Goal: Transaction & Acquisition: Purchase product/service

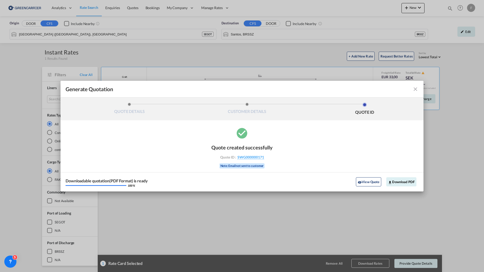
click at [418, 88] on md-icon "icon-close fg-AAA8AD cursor m-0" at bounding box center [415, 89] width 6 height 6
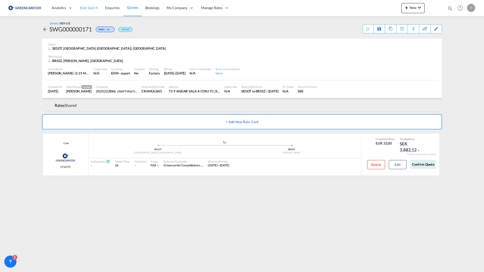
click at [93, 7] on span "Rate Search" at bounding box center [89, 8] width 18 height 4
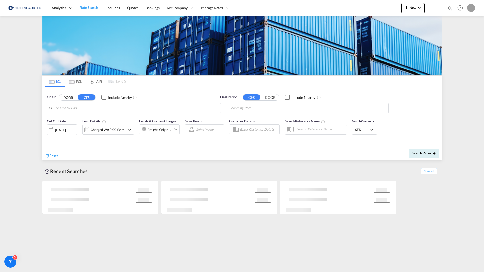
type input "[GEOGRAPHIC_DATA] ([GEOGRAPHIC_DATA]), [GEOGRAPHIC_DATA]"
type input "Santos, BRSSZ"
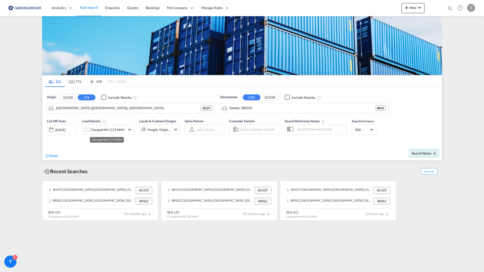
click at [110, 131] on div "Charged Wt: 0,53 W/M" at bounding box center [108, 129] width 34 height 7
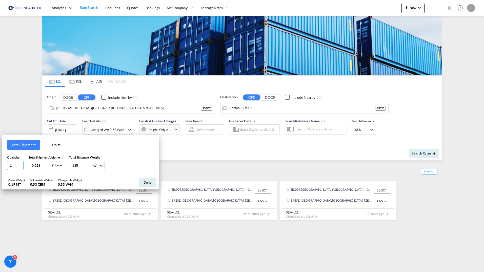
drag, startPoint x: 18, startPoint y: 165, endPoint x: -32, endPoint y: 162, distance: 50.2
click at [0, 162] on html "Analytics Reports Dashboard Rate Search Enquiries Quotes" at bounding box center [242, 136] width 484 height 272
type input "6"
type input "7"
type input "7.930"
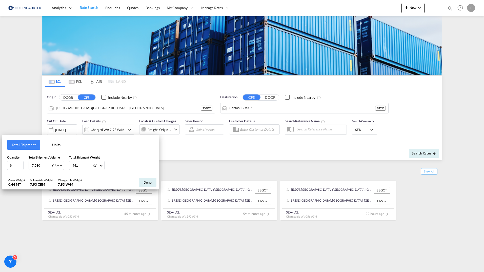
type input "441"
click at [149, 184] on button "Done" at bounding box center [148, 182] width 18 height 9
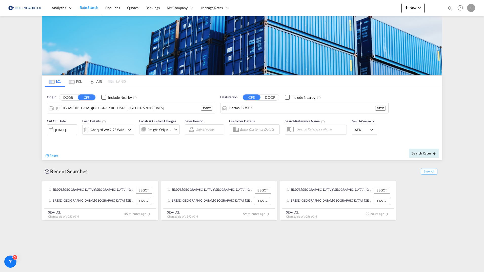
click at [253, 125] on md-autocomplete at bounding box center [259, 129] width 38 height 9
click at [251, 129] on input "Enter Customer Details" at bounding box center [259, 130] width 38 height 8
click at [256, 145] on div "2025222886 . shared@ craft .com | CRAFT MULTIMODAL LTDA | CRAMULSAO" at bounding box center [285, 144] width 96 height 17
type input "CRAFT MULTIMODAL LTDA, 2025222886 ., [EMAIL_ADDRESS][DOMAIN_NAME]"
click at [420, 153] on span "Search Rates" at bounding box center [424, 153] width 24 height 4
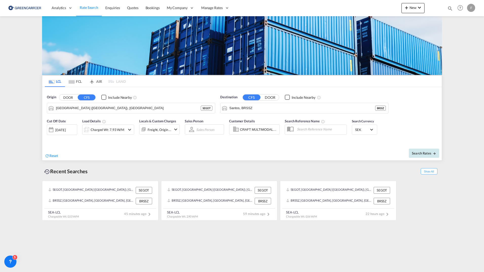
type input "SEGOT to BRSSZ / [DATE]"
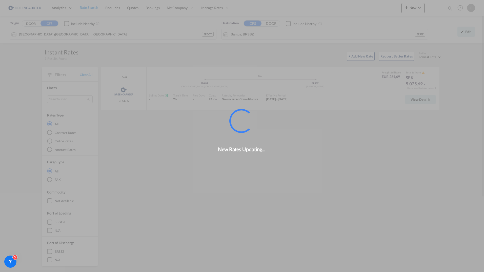
click at [418, 100] on div "New Rates Updating..." at bounding box center [242, 136] width 484 height 272
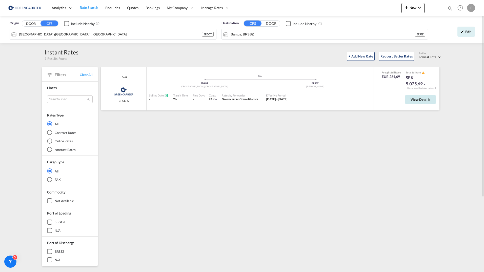
click at [415, 98] on span "View Details" at bounding box center [420, 99] width 20 height 4
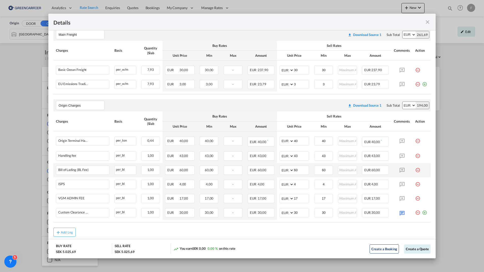
scroll to position [108, 0]
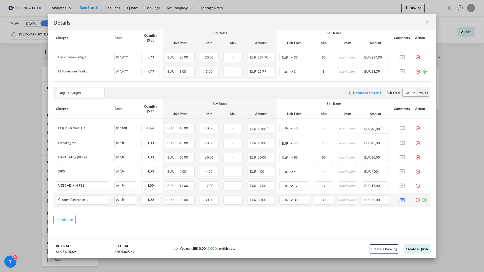
click at [422, 200] on md-icon "icon-plus-circle-outline green-400-fg" at bounding box center [424, 197] width 5 height 5
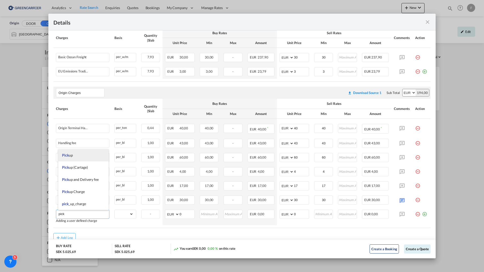
click at [72, 156] on span "Pick up" at bounding box center [67, 155] width 11 height 4
type input "Pick up"
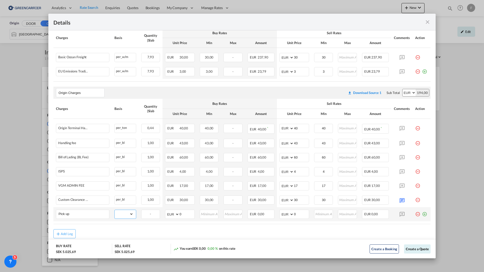
click at [127, 213] on select "gross_weight volumetric_weight per_shipment per_bl per_km per_hawb per_kg flat …" at bounding box center [124, 214] width 18 height 8
select select "per_shipment"
click at [115, 210] on select "gross_weight volumetric_weight per_shipment per_bl per_km per_hawb per_kg flat …" at bounding box center [124, 214] width 18 height 8
click at [303, 214] on input "0" at bounding box center [301, 214] width 15 height 8
drag, startPoint x: 303, startPoint y: 214, endPoint x: 248, endPoint y: 208, distance: 55.2
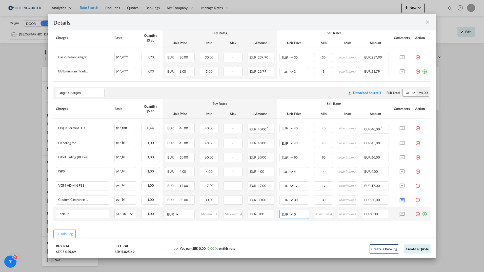
click at [248, 208] on tr "Pick up Please Enter Already Exists gross_weight volumetric_weight per_shipment…" at bounding box center [241, 214] width 377 height 14
type input "195"
click at [422, 69] on md-icon "icon-plus-circle-outline green-400-fg" at bounding box center [424, 69] width 5 height 5
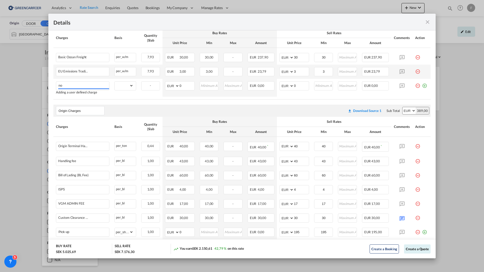
type input "n"
click at [90, 95] on span "NON STACKABLE CHARGES" at bounding box center [85, 95] width 46 height 4
type input "NON STACKABLE CHARGES"
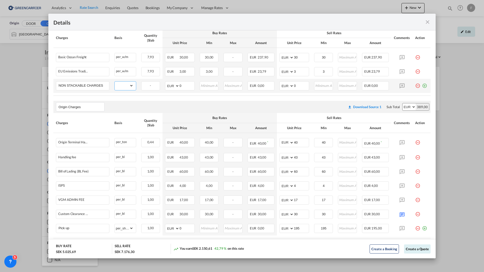
click at [119, 89] on select "gross_weight volumetric_weight per_shipment per_bl per_km per_hawb per_kg flat …" at bounding box center [124, 85] width 18 height 8
select select "per_shipment"
click at [115, 81] on select "gross_weight volumetric_weight per_shipment per_bl per_km per_hawb per_kg flat …" at bounding box center [124, 85] width 18 height 8
click at [297, 85] on input "0" at bounding box center [301, 85] width 15 height 8
drag, startPoint x: 298, startPoint y: 85, endPoint x: 273, endPoint y: 82, distance: 25.3
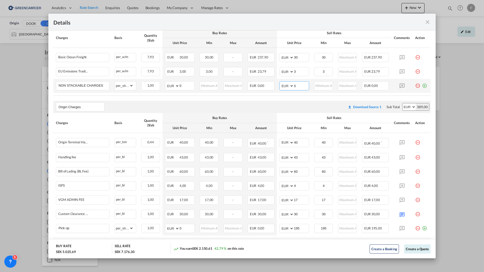
click at [273, 82] on tr "NON STACKABLE CHARGES Please Enter Already Exists gross_weight volumetric_weigh…" at bounding box center [241, 86] width 377 height 14
type input "100"
click at [419, 249] on button "Create a Quote" at bounding box center [417, 248] width 27 height 9
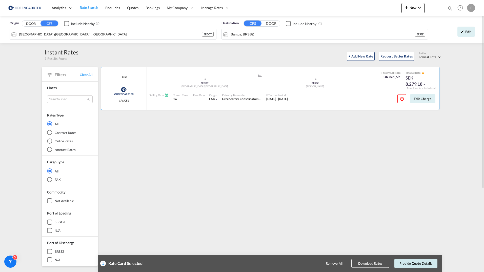
click at [410, 264] on button "Provide Quote Details" at bounding box center [415, 263] width 43 height 9
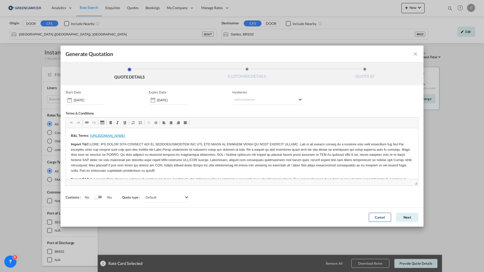
scroll to position [0, 0]
click at [247, 99] on md-select "Select Incoterms CPT - export Carrier Paid to DPU - import Delivery at Place Un…" at bounding box center [267, 100] width 71 height 9
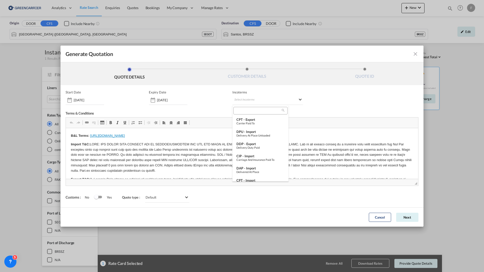
click at [249, 111] on input "search" at bounding box center [258, 110] width 47 height 5
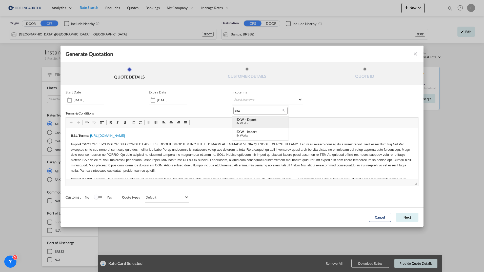
type input "exw"
click at [250, 121] on div "EXW - export" at bounding box center [260, 119] width 48 height 4
click at [409, 217] on button "Next" at bounding box center [407, 217] width 22 height 9
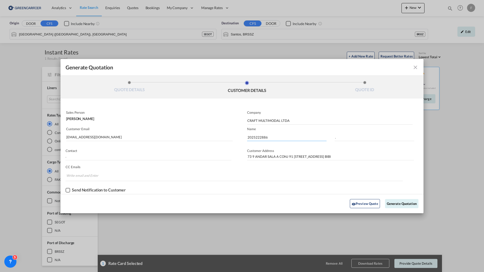
click at [259, 137] on input "2025222886" at bounding box center [286, 137] width 79 height 8
paste input "3545"
type input "2025223545"
click at [394, 203] on button "Generate Quotation" at bounding box center [401, 203] width 33 height 9
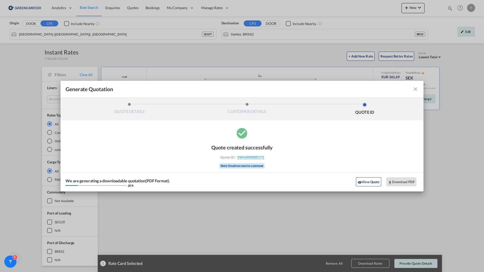
click at [280, 156] on div "Quote created successfully Quote ID : SWG000000172 Note: Email not sent to cust…" at bounding box center [241, 159] width 363 height 65
drag, startPoint x: 267, startPoint y: 158, endPoint x: 263, endPoint y: 159, distance: 3.7
click at [263, 159] on div "Quote ID : SWG000000172" at bounding box center [242, 157] width 59 height 5
copy div "SWG000000172"
click at [401, 180] on button "Download PDF" at bounding box center [401, 181] width 30 height 9
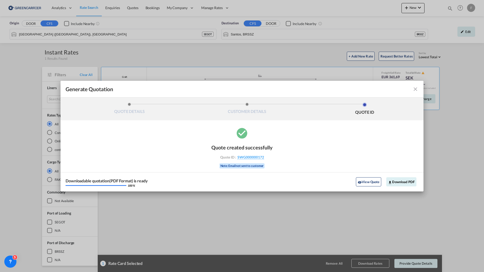
click at [417, 89] on md-icon "icon-close fg-AAA8AD cursor m-0" at bounding box center [415, 89] width 6 height 6
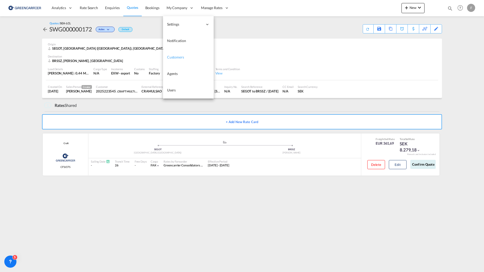
click at [179, 58] on span "Customers" at bounding box center [175, 57] width 17 height 4
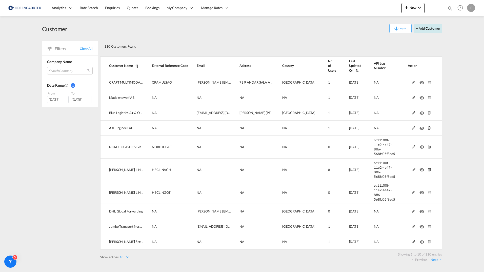
click at [425, 28] on button "+ Add Customer" at bounding box center [428, 28] width 28 height 9
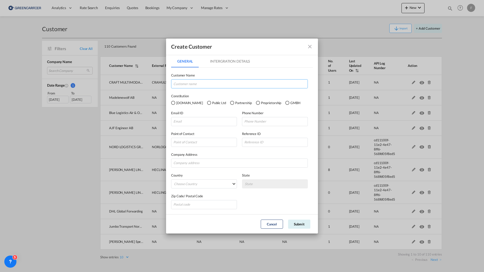
click at [213, 83] on input "GeneralIntergration Details ..." at bounding box center [239, 83] width 137 height 9
type input "Consolidated Shipping Services LLC"
click at [205, 119] on input "GeneralIntergration Details ..." at bounding box center [204, 121] width 66 height 9
type input "[EMAIL_ADDRESS][DOMAIN_NAME]"
click at [192, 163] on input "GeneralIntergration Details ..." at bounding box center [239, 162] width 137 height 9
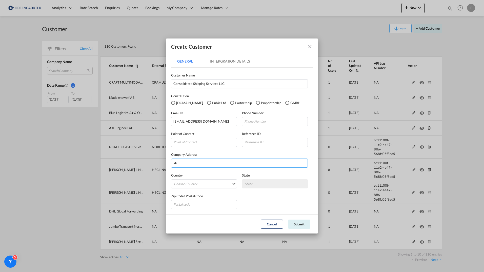
type input "a"
type input "[GEOGRAPHIC_DATA]"
click at [193, 185] on md-select "Choose Country [GEOGRAPHIC_DATA] [GEOGRAPHIC_DATA] [GEOGRAPHIC_DATA] [US_STATE]…" at bounding box center [204, 183] width 66 height 9
click at [189, 171] on input "search" at bounding box center [213, 172] width 80 height 12
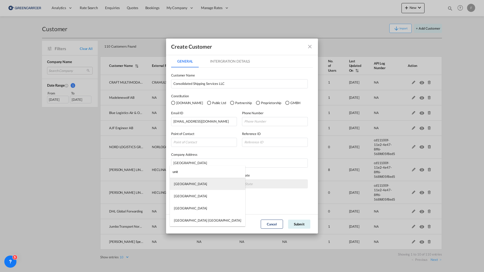
type input "unit"
click at [191, 185] on div "[GEOGRAPHIC_DATA]" at bounding box center [190, 183] width 33 height 5
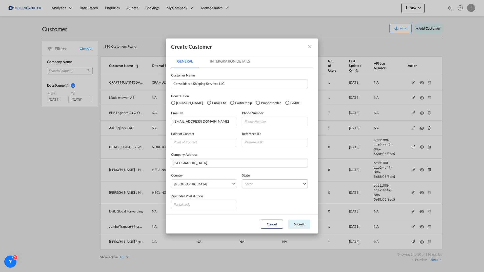
click at [258, 184] on md-select "State [PERSON_NAME] al-Fujayrah ash-Shariqah [GEOGRAPHIC_DATA] [GEOGRAPHIC_DATA…" at bounding box center [275, 183] width 66 height 9
type md-option "[PERSON_NAME]"
click at [270, 186] on span "[PERSON_NAME]" at bounding box center [274, 183] width 58 height 5
click at [254, 181] on md-option "[GEOGRAPHIC_DATA]" at bounding box center [276, 182] width 71 height 12
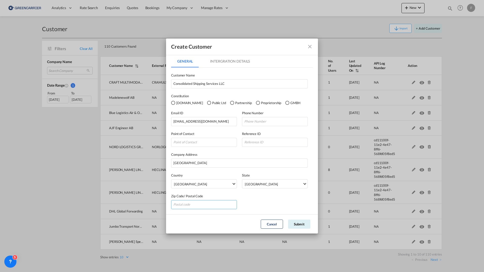
click at [218, 205] on input "GeneralIntergration Details ..." at bounding box center [204, 204] width 66 height 9
click at [301, 223] on button "Submit" at bounding box center [299, 223] width 22 height 9
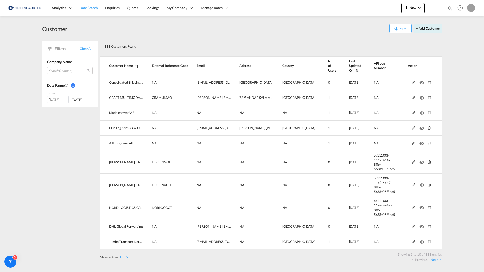
click at [86, 9] on span "Rate Search" at bounding box center [89, 8] width 18 height 4
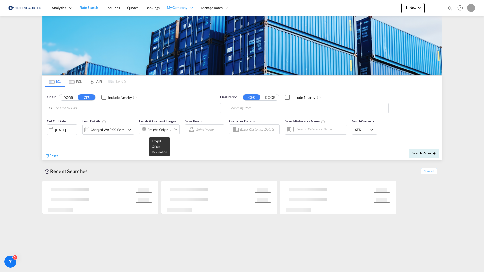
type input "[GEOGRAPHIC_DATA] ([GEOGRAPHIC_DATA]), [GEOGRAPHIC_DATA]"
type input "Santos, BRSSZ"
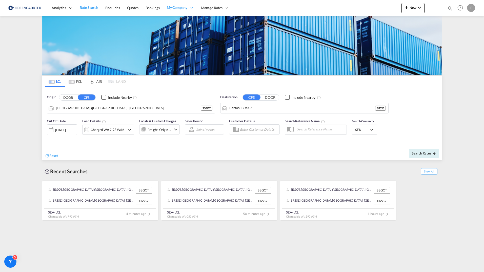
click at [261, 131] on input "Enter Customer Details" at bounding box center [259, 130] width 38 height 8
type input "conso"
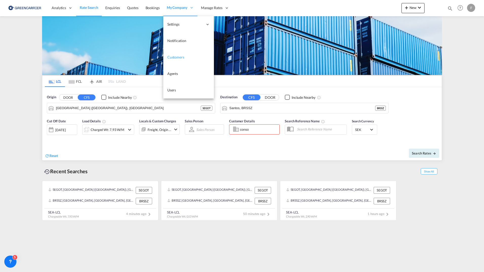
click at [179, 56] on span "Customers" at bounding box center [175, 57] width 17 height 4
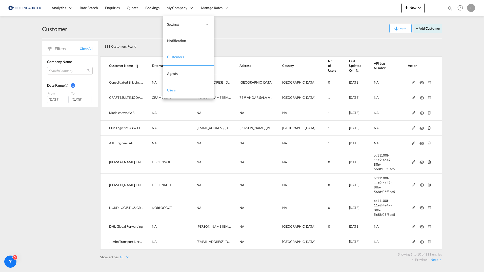
click at [173, 91] on span "Users" at bounding box center [171, 90] width 9 height 4
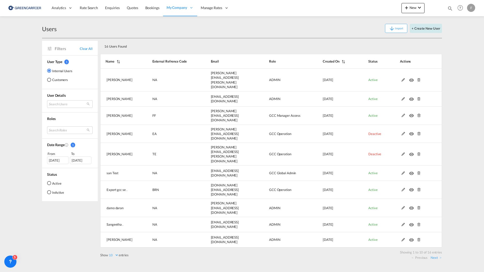
click at [425, 29] on button "+ Create New User" at bounding box center [426, 28] width 32 height 9
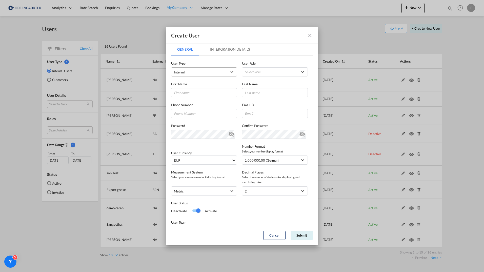
click at [206, 73] on span "Internal" at bounding box center [200, 72] width 53 height 5
click at [188, 86] on span "Customer" at bounding box center [181, 84] width 14 height 4
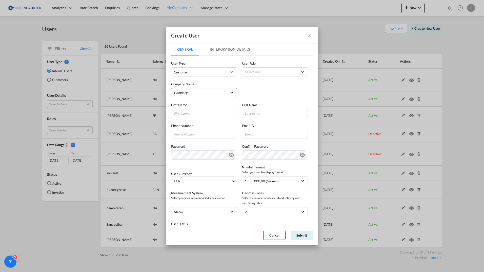
click at [195, 95] on md-select "Company A. Hartrodt [GEOGRAPHIC_DATA] A S AJF Engineer AB Atlantic Integrated F…" at bounding box center [204, 92] width 66 height 9
click at [196, 85] on input "search" at bounding box center [213, 81] width 88 height 12
type input "conso"
click at [199, 91] on div "Consolidated Shipping Services LLC" at bounding box center [199, 93] width 50 height 5
click at [259, 72] on md-select "Select Role BCO GLOBAL GCC Customer FCL Role USER_DEFINED GCC Customers LCL USE…" at bounding box center [275, 71] width 66 height 9
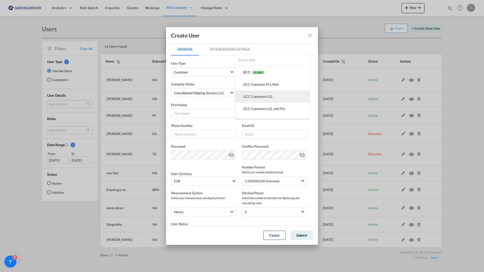
click at [270, 97] on div "GCC Customers LCL USER_DEFINED" at bounding box center [258, 96] width 30 height 5
click at [193, 115] on input "GeneralIntergration Details ..." at bounding box center [204, 113] width 66 height 9
type input "shared"
click at [254, 136] on input "GeneralIntergration Details ..." at bounding box center [275, 134] width 66 height 9
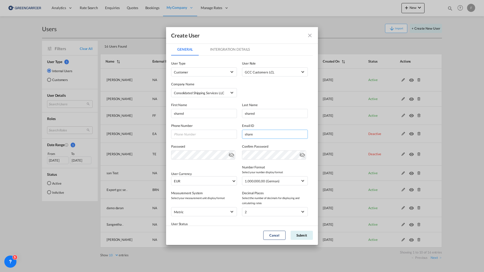
type input "[EMAIL_ADDRESS][DOMAIN_NAME]"
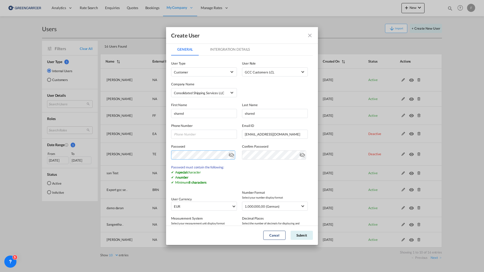
click at [161, 156] on div "Create User General Intergration Details General Intergration Details User Type…" at bounding box center [242, 136] width 484 height 272
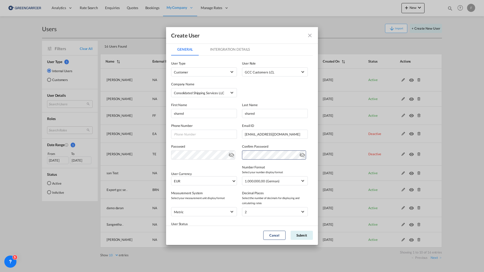
click at [212, 164] on div "User Currency EUR د.إ AED [GEOGRAPHIC_DATA] Dirham Af AFN Afghan afghani Lek AL…" at bounding box center [242, 172] width 142 height 26
click at [299, 234] on button "Submit" at bounding box center [302, 235] width 22 height 9
click at [230, 155] on md-icon "icon-eye-off" at bounding box center [231, 154] width 6 height 6
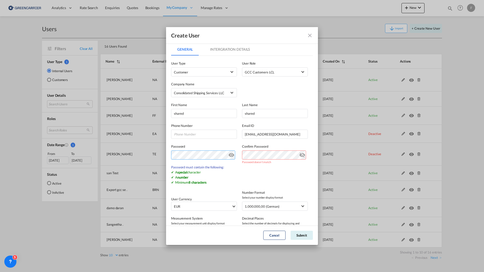
click at [147, 157] on div "Create User General Intergration Details General Intergration Details User Type…" at bounding box center [242, 136] width 484 height 272
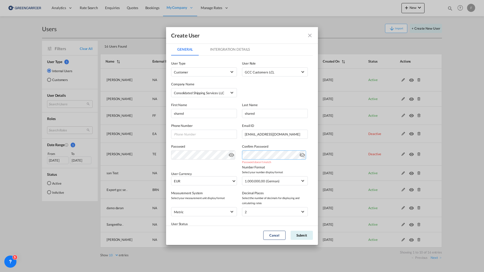
click at [185, 155] on div "Password Password must contain the following: A special character A number Mini…" at bounding box center [242, 149] width 142 height 21
click at [301, 233] on button "Submit" at bounding box center [302, 235] width 22 height 9
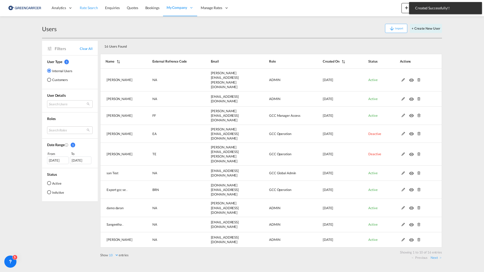
click at [86, 6] on span "Rate Search" at bounding box center [89, 8] width 18 height 4
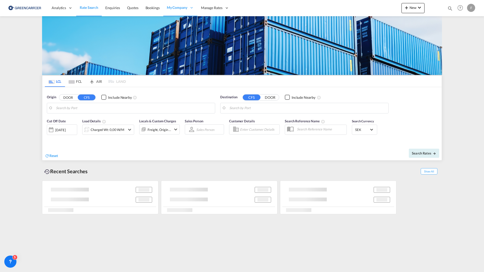
type input "[GEOGRAPHIC_DATA] ([GEOGRAPHIC_DATA]), [GEOGRAPHIC_DATA]"
type input "Santos, BRSSZ"
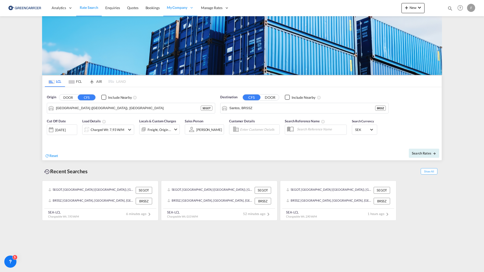
click at [261, 129] on input "Enter Customer Details" at bounding box center [259, 130] width 38 height 8
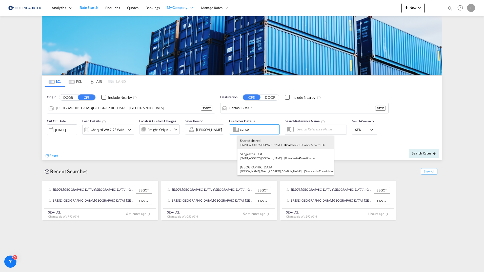
click at [289, 141] on div "shared shared [EMAIL_ADDRESS][DOMAIN_NAME] | Conso lidated Shipping Services LLC" at bounding box center [285, 142] width 96 height 13
type input "Consolidated Shipping Services LLC, shared shared, [EMAIL_ADDRESS][DOMAIN_NAME]"
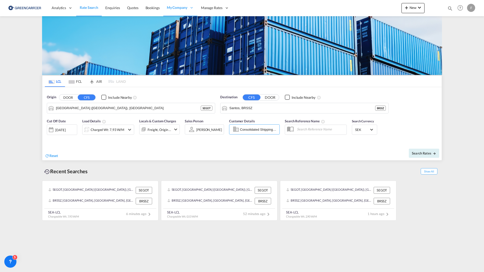
click at [118, 128] on div "Charged Wt: 7,93 W/M" at bounding box center [108, 129] width 34 height 7
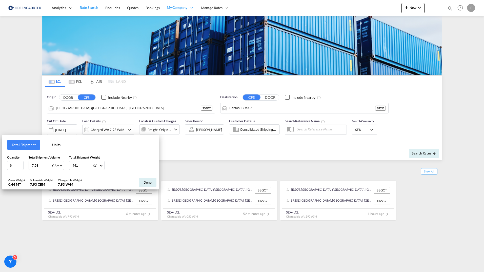
drag, startPoint x: 42, startPoint y: 168, endPoint x: -41, endPoint y: 154, distance: 83.9
click at [0, 154] on html "Analytics Reports Dashboard Rate Search Enquiries Quotes" at bounding box center [242, 136] width 484 height 272
type input "5"
click at [16, 167] on input "6" at bounding box center [15, 165] width 16 height 9
drag, startPoint x: 13, startPoint y: 167, endPoint x: -66, endPoint y: 156, distance: 79.9
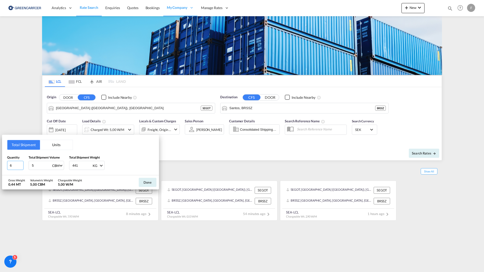
click at [0, 156] on html "Analytics Reports Dashboard Rate Search Enquiries Quotes" at bounding box center [242, 136] width 484 height 272
type input "5"
type input "1"
click at [47, 165] on input "2.7578" at bounding box center [41, 165] width 20 height 9
type input "2"
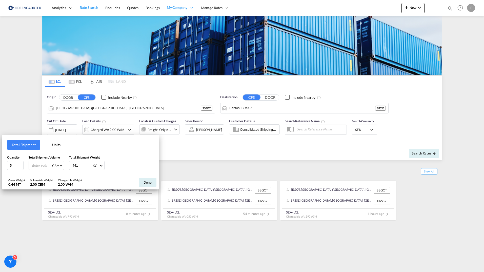
type input "1"
type input "1.757"
drag, startPoint x: 80, startPoint y: 165, endPoint x: -29, endPoint y: 151, distance: 109.8
click at [0, 151] on html "Analytics Reports Dashboard Rate Search Enquiries Quotes" at bounding box center [242, 136] width 484 height 272
type input "1345"
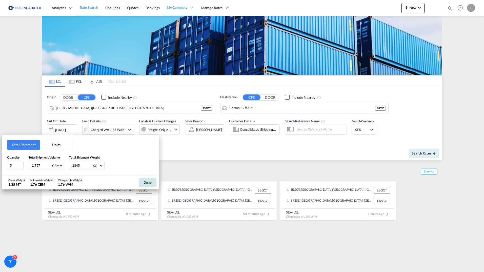
click at [144, 180] on button "Done" at bounding box center [148, 182] width 18 height 9
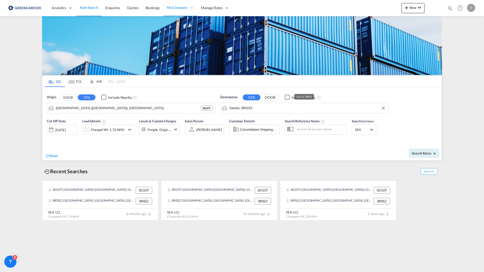
click at [262, 111] on input "Santos, BRSSZ" at bounding box center [307, 108] width 156 height 8
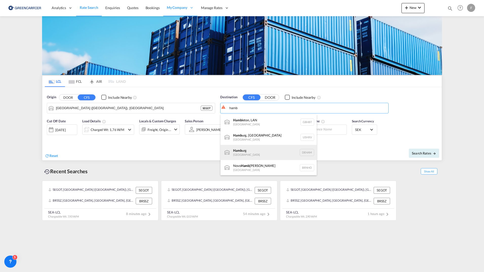
click at [250, 153] on div "Hamb urg [GEOGRAPHIC_DATA] [GEOGRAPHIC_DATA]" at bounding box center [268, 152] width 96 height 15
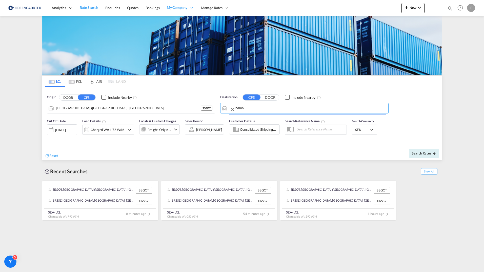
type input "[GEOGRAPHIC_DATA], [GEOGRAPHIC_DATA]"
click at [418, 154] on span "Search Rates" at bounding box center [424, 153] width 24 height 4
type input "SEGOT to DEHAM / [DATE]"
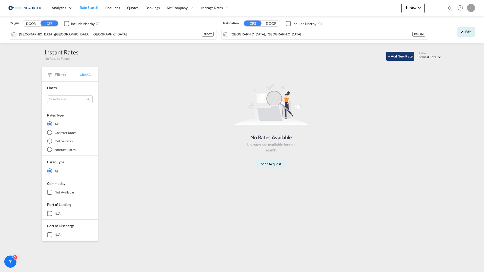
click at [399, 55] on button "+ Add New Rate" at bounding box center [400, 56] width 28 height 9
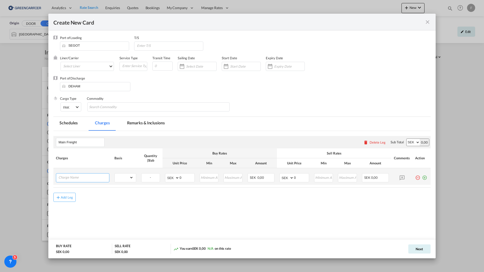
click at [84, 179] on input "Charge Name" at bounding box center [83, 177] width 51 height 8
type input "ipi"
click at [77, 185] on li "ipi" at bounding box center [83, 187] width 51 height 12
click at [118, 175] on select "gross_weight volumetric_weight per_shipment per_bl per_km per_hawb per_kg flat …" at bounding box center [124, 177] width 18 height 8
select select "per_w/m"
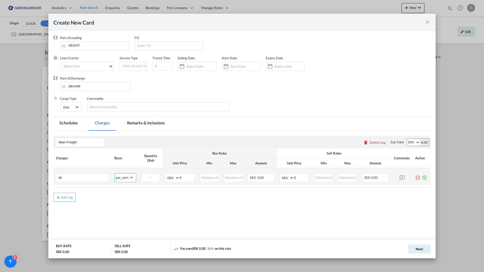
click at [115, 173] on select "gross_weight volumetric_weight per_shipment per_bl per_km per_hawb per_kg flat …" at bounding box center [124, 177] width 18 height 8
click at [286, 177] on select "AED AFN ALL AMD ANG AOA ARS AUD AWG AZN BAM BBD BDT BGN BHD BIF BMD BND [PERSON…" at bounding box center [286, 177] width 13 height 7
select select "string:USD"
click at [280, 174] on select "AED AFN ALL AMD ANG AOA ARS AUD AWG AZN BAM BBD BDT BGN BHD BIF BMD BND [PERSON…" at bounding box center [286, 177] width 13 height 7
drag, startPoint x: 300, startPoint y: 177, endPoint x: 277, endPoint y: 174, distance: 23.2
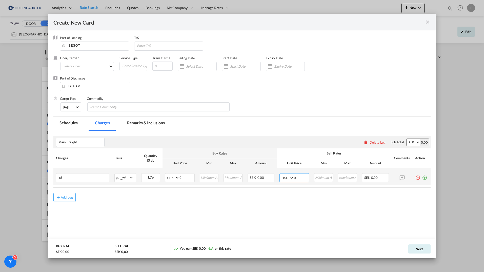
click at [277, 174] on td "AED AFN ALL AMD ANG AOA ARS AUD AWG AZN BAM BBD BDT BGN BHD BIF BMD BND [PERSON…" at bounding box center [294, 176] width 35 height 17
type input "66"
type input "99"
click at [425, 176] on md-icon "icon-plus-circle-outline green-400-fg" at bounding box center [424, 175] width 5 height 5
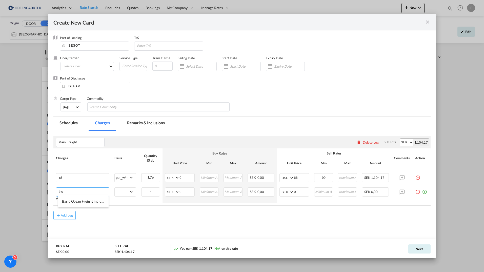
drag, startPoint x: 80, startPoint y: 192, endPoint x: -31, endPoint y: 180, distance: 111.3
click at [0, 180] on html "Analytics Reports Dashboard Rate Search Enquiries Quotes" at bounding box center [242, 136] width 484 height 272
click at [84, 250] on span "Termina l Handling Charge" at bounding box center [82, 249] width 41 height 4
type input "Terminal Handling Charge"
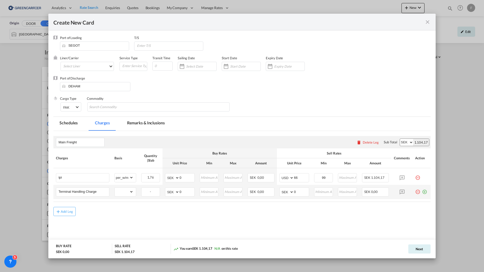
click at [424, 190] on md-icon "icon-plus-circle-outline green-400-fg" at bounding box center [424, 189] width 5 height 5
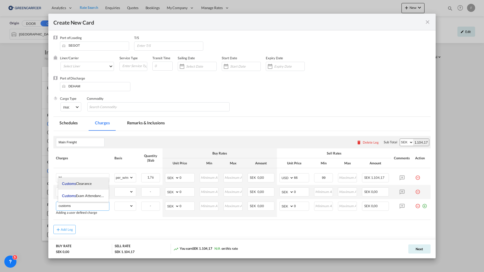
click at [74, 183] on span "Customs" at bounding box center [69, 183] width 14 height 4
type input "Customs Clearance"
click at [422, 206] on md-icon "icon-plus-circle-outline green-400-fg" at bounding box center [424, 203] width 5 height 5
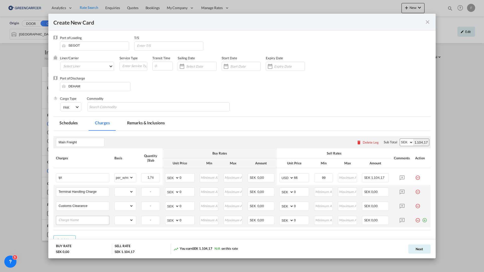
click at [80, 220] on input "Charge Name" at bounding box center [83, 220] width 51 height 8
click at [68, 184] on span "BL fee" at bounding box center [66, 185] width 9 height 4
type input "BL fee"
click at [422, 219] on md-icon "icon-plus-circle-outline green-400-fg" at bounding box center [424, 218] width 5 height 5
click at [64, 235] on input "Charge Name" at bounding box center [83, 234] width 51 height 8
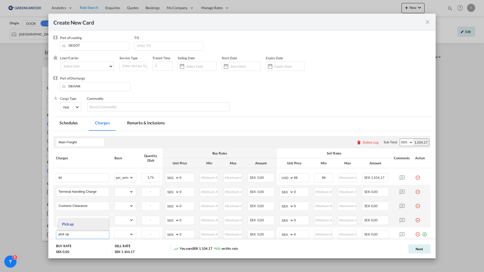
click at [66, 222] on span "Pick up" at bounding box center [67, 224] width 11 height 4
type input "Pick up"
click at [282, 192] on select "AED AFN ALL AMD ANG AOA ARS AUD AWG AZN BAM BBD BDT BGN BHD BIF BMD BND [PERSON…" at bounding box center [286, 191] width 13 height 7
select select "string:USD"
click at [280, 188] on select "AED AFN ALL AMD ANG AOA ARS AUD AWG AZN BAM BBD BDT BGN BHD BIF BMD BND [PERSON…" at bounding box center [286, 191] width 13 height 7
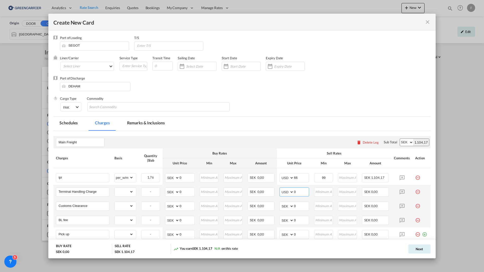
click at [302, 192] on input "0" at bounding box center [301, 192] width 15 height 8
click at [125, 192] on select "gross_weight volumetric_weight per_shipment per_bl per_km per_hawb per_kg flat …" at bounding box center [124, 192] width 18 height 8
select select "per_ton"
click at [115, 188] on select "gross_weight volumetric_weight per_shipment per_bl per_km per_hawb per_kg flat …" at bounding box center [124, 192] width 18 height 8
click at [294, 189] on input "0" at bounding box center [301, 192] width 15 height 8
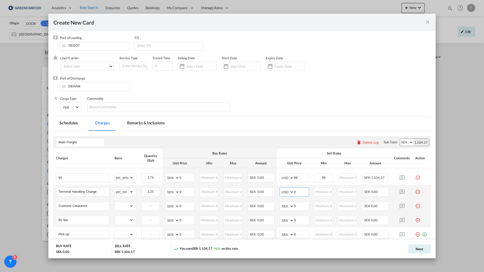
drag, startPoint x: 294, startPoint y: 189, endPoint x: 282, endPoint y: 190, distance: 12.5
click at [282, 190] on md-input-container "AED AFN ALL AMD ANG AOA ARS AUD AWG AZN BAM BBD BDT BGN BHD BIF BMD BND BOB BRL…" at bounding box center [294, 191] width 30 height 9
type input "62"
click at [127, 193] on select "gross_weight volumetric_weight per_shipment per_bl per_km per_hawb per_kg flat …" at bounding box center [124, 192] width 18 height 8
select select "volumetric_weight"
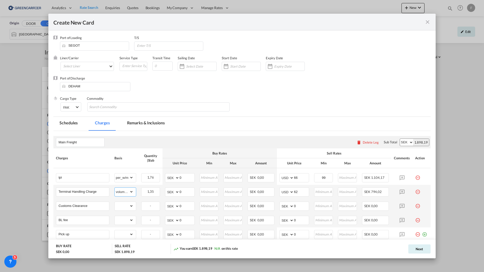
click at [115, 188] on select "gross_weight volumetric_weight per_shipment per_bl per_km per_hawb per_kg flat …" at bounding box center [124, 192] width 18 height 8
click at [322, 191] on input "Create New Card ..." at bounding box center [324, 192] width 18 height 8
type input "62"
click at [282, 207] on select "AED AFN ALL AMD ANG AOA ARS AUD AWG AZN BAM BBD BDT BGN BHD BIF BMD BND [PERSON…" at bounding box center [286, 205] width 13 height 7
select select "string:USD"
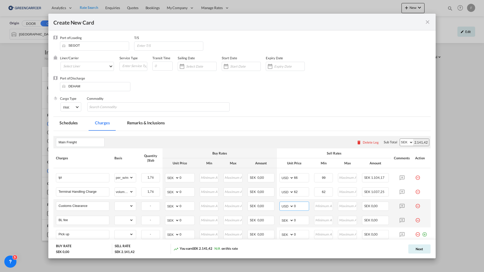
click at [280, 202] on select "AED AFN ALL AMD ANG AOA ARS AUD AWG AZN BAM BBD BDT BGN BHD BIF BMD BND [PERSON…" at bounding box center [286, 205] width 13 height 7
click at [123, 206] on select "gross_weight volumetric_weight per_shipment per_bl per_km per_hawb per_kg flat …" at bounding box center [124, 206] width 18 height 8
select select "per_shipment"
click at [115, 202] on select "gross_weight volumetric_weight per_shipment per_bl per_km per_hawb per_kg flat …" at bounding box center [124, 206] width 18 height 8
click at [294, 205] on input "0" at bounding box center [301, 206] width 15 height 8
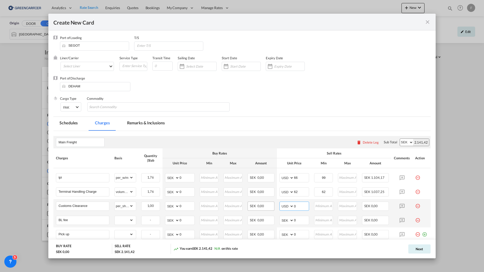
drag, startPoint x: 297, startPoint y: 206, endPoint x: 267, endPoint y: 204, distance: 30.4
click at [267, 204] on tr "Customs Clearance Please Enter Already Exists gross_weight volumetric_weight pe…" at bounding box center [241, 206] width 377 height 14
type input "78"
click at [98, 206] on input "Customs Clearance" at bounding box center [83, 206] width 51 height 8
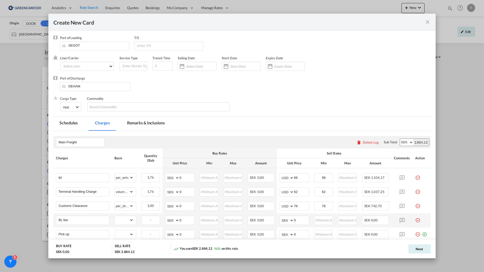
click at [149, 123] on md-tab-item "Remarks & Inclusions" at bounding box center [146, 124] width 50 height 14
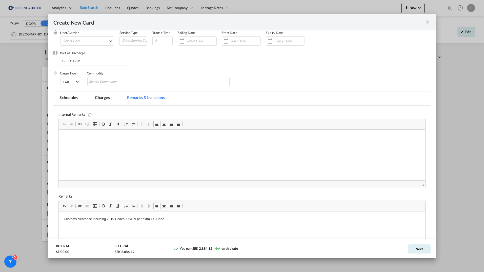
click at [100, 98] on md-tab-item "Charges" at bounding box center [102, 98] width 27 height 14
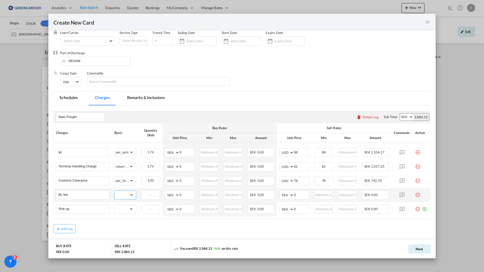
click at [128, 193] on select "gross_weight volumetric_weight per_shipment per_bl per_km per_hawb per_kg flat …" at bounding box center [124, 195] width 18 height 8
select select "per_bl"
click at [115, 191] on select "gross_weight volumetric_weight per_shipment per_bl per_km per_hawb per_kg flat …" at bounding box center [124, 195] width 18 height 8
click at [286, 195] on select "AED AFN ALL AMD ANG AOA ARS AUD AWG AZN BAM BBD BDT BGN BHD BIF BMD BND [PERSON…" at bounding box center [286, 194] width 13 height 7
select select "string:USD"
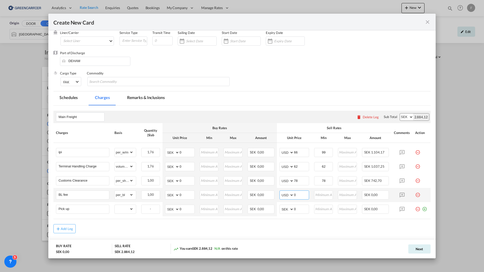
click at [280, 191] on select "AED AFN ALL AMD ANG AOA ARS AUD AWG AZN BAM BBD BDT BGN BHD BIF BMD BND [PERSON…" at bounding box center [286, 194] width 13 height 7
drag, startPoint x: 252, startPoint y: 188, endPoint x: 239, endPoint y: 188, distance: 13.2
click at [240, 188] on tr "BL fee Please Enter Already Exists gross_weight volumetric_weight per_shipment …" at bounding box center [241, 195] width 377 height 14
type input "62"
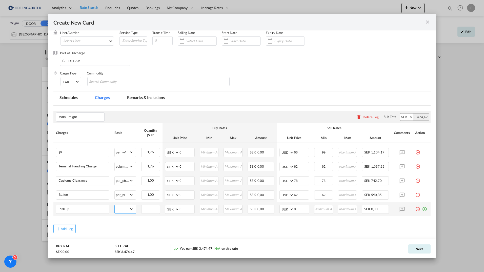
click at [128, 211] on select "gross_weight volumetric_weight per_shipment per_bl per_km per_hawb per_kg flat …" at bounding box center [124, 209] width 18 height 8
select select "per_shipment"
click at [115, 205] on select "gross_weight volumetric_weight per_shipment per_bl per_km per_hawb per_kg flat …" at bounding box center [124, 209] width 18 height 8
click at [283, 210] on select "AED AFN ALL AMD ANG AOA ARS AUD AWG AZN BAM BBD BDT BGN BHD BIF BMD BND [PERSON…" at bounding box center [286, 209] width 13 height 7
select select "string:USD"
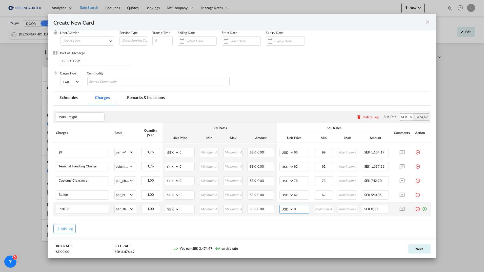
click at [280, 206] on select "AED AFN ALL AMD ANG AOA ARS AUD AWG AZN BAM BBD BDT BGN BHD BIF BMD BND [PERSON…" at bounding box center [286, 209] width 13 height 7
drag, startPoint x: 295, startPoint y: 209, endPoint x: 234, endPoint y: 201, distance: 61.4
click at [230, 200] on tbody "ipi Please Enter Already Exists gross_weight volumetric_weight per_shipment per…" at bounding box center [241, 179] width 377 height 73
type input "210"
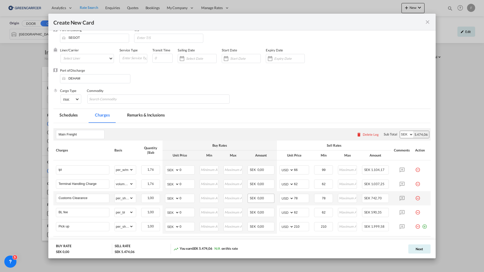
scroll to position [0, 0]
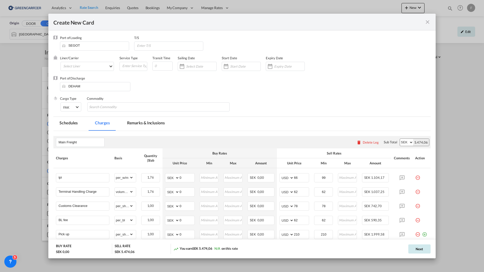
click at [420, 249] on button "Next" at bounding box center [419, 248] width 22 height 9
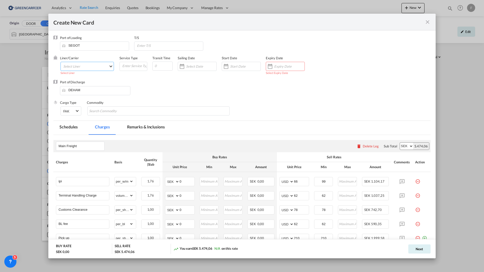
click at [90, 67] on md-select "Select Liner Greencarrier Consolidators" at bounding box center [86, 66] width 53 height 9
click at [90, 67] on div "Greencarrier Consolidators" at bounding box center [82, 66] width 39 height 5
click at [294, 67] on input "Create New Card ..." at bounding box center [294, 66] width 30 height 4
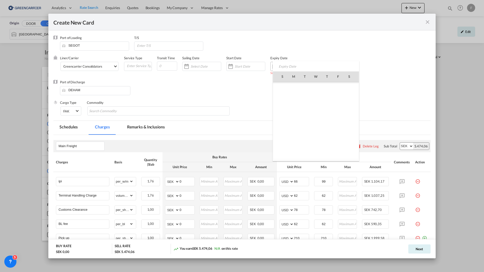
scroll to position [117300, 0]
click at [337, 135] on span "31" at bounding box center [338, 132] width 10 height 10
type input "[DATE]"
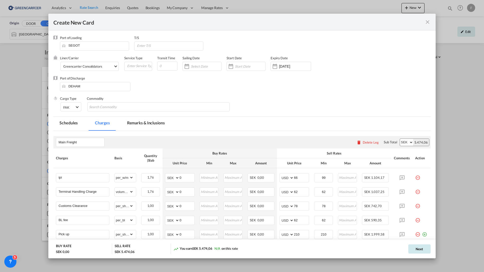
click at [419, 248] on button "Next" at bounding box center [419, 248] width 22 height 9
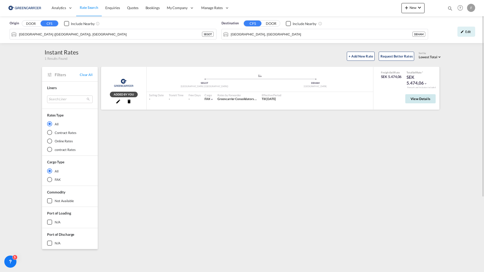
click at [422, 100] on span "View Details" at bounding box center [420, 99] width 20 height 4
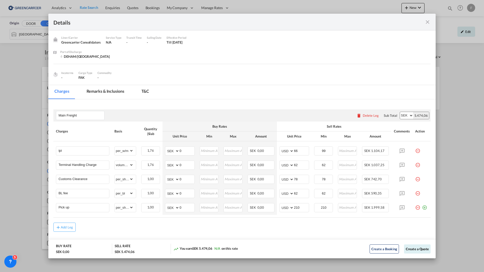
scroll to position [22, 0]
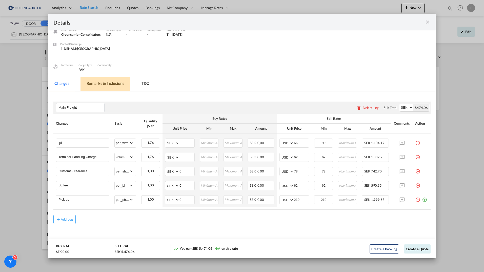
click at [111, 86] on md-tab-item "Remarks & Inclusions" at bounding box center [105, 84] width 50 height 14
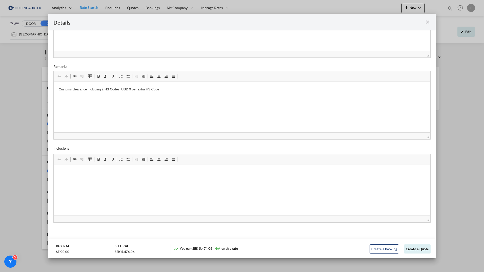
scroll to position [142, 0]
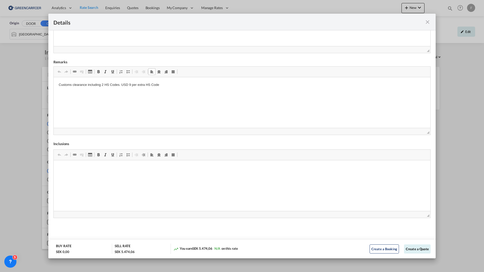
drag, startPoint x: 172, startPoint y: 87, endPoint x: 83, endPoint y: 79, distance: 88.9
drag, startPoint x: 162, startPoint y: 84, endPoint x: 49, endPoint y: 79, distance: 112.7
click at [54, 79] on html "Customs clearance including 2 HS Codes. USD 9 per extra HS Code" at bounding box center [242, 84] width 377 height 15
copy p "Customs clearance including 2 HS Codes. USD 9 per extra HS Code"
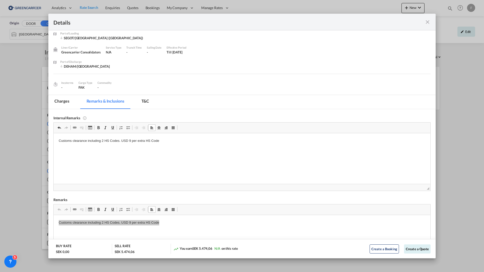
scroll to position [0, 0]
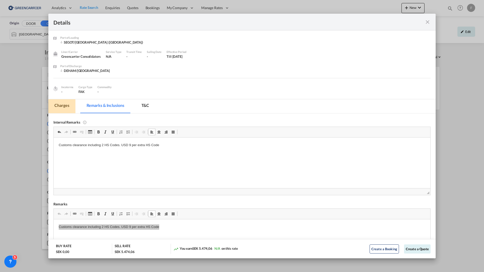
click at [59, 107] on md-tab-item "Charges" at bounding box center [61, 106] width 27 height 14
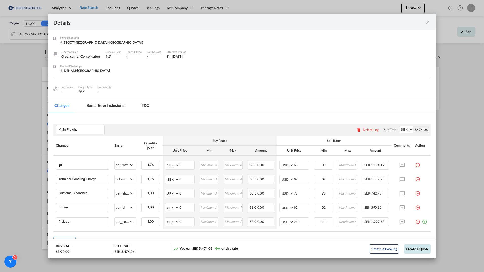
click at [416, 249] on button "Create a Quote" at bounding box center [417, 248] width 27 height 9
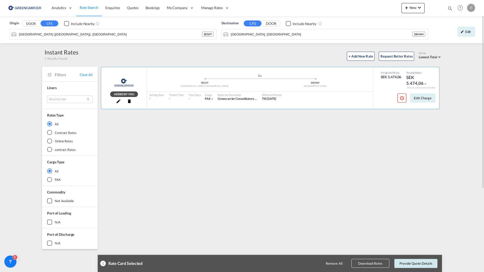
click at [412, 262] on button "Provide Quote Details" at bounding box center [415, 263] width 43 height 9
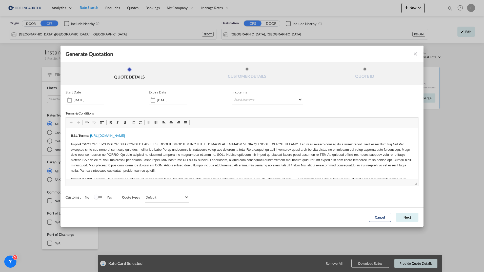
click at [241, 100] on md-select "Select Incoterms CPT - export Carrier Paid to DPU - import Delivery at Place Un…" at bounding box center [267, 100] width 71 height 9
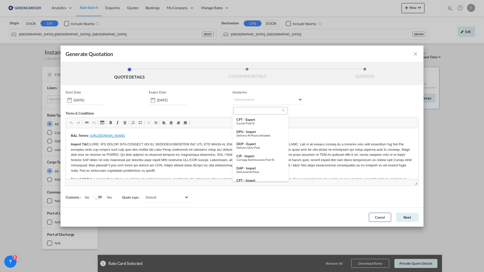
click at [241, 110] on input "search" at bounding box center [258, 110] width 47 height 5
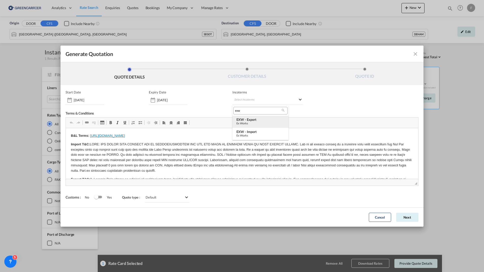
type input "exw"
click at [246, 120] on div "EXW - export" at bounding box center [260, 119] width 48 height 4
click at [405, 215] on button "Next" at bounding box center [407, 217] width 22 height 9
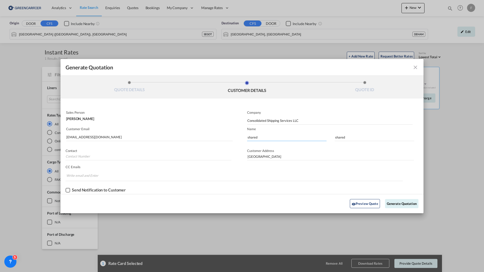
click at [253, 137] on input "shared" at bounding box center [286, 137] width 79 height 8
type input "[PERSON_NAME]"
click at [401, 205] on button "Generate Quotation" at bounding box center [401, 203] width 33 height 9
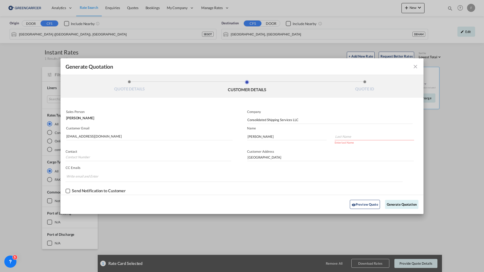
click at [345, 137] on input "Generate QuotationQUOTE ..." at bounding box center [374, 137] width 79 height 8
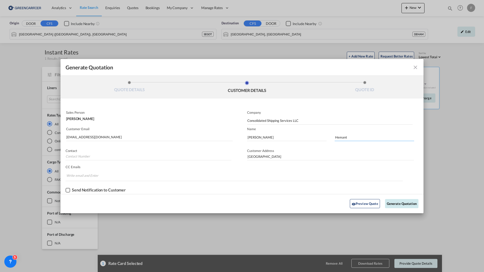
type input "Hemant"
click at [392, 205] on button "Generate Quotation" at bounding box center [401, 203] width 33 height 9
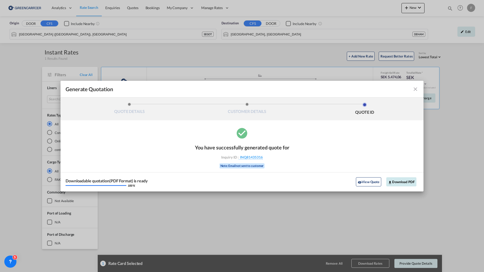
click at [403, 184] on button "Download PDF" at bounding box center [401, 181] width 30 height 9
click at [416, 88] on md-icon "icon-close fg-AAA8AD cursor m-0" at bounding box center [415, 89] width 6 height 6
